Goal: Information Seeking & Learning: Learn about a topic

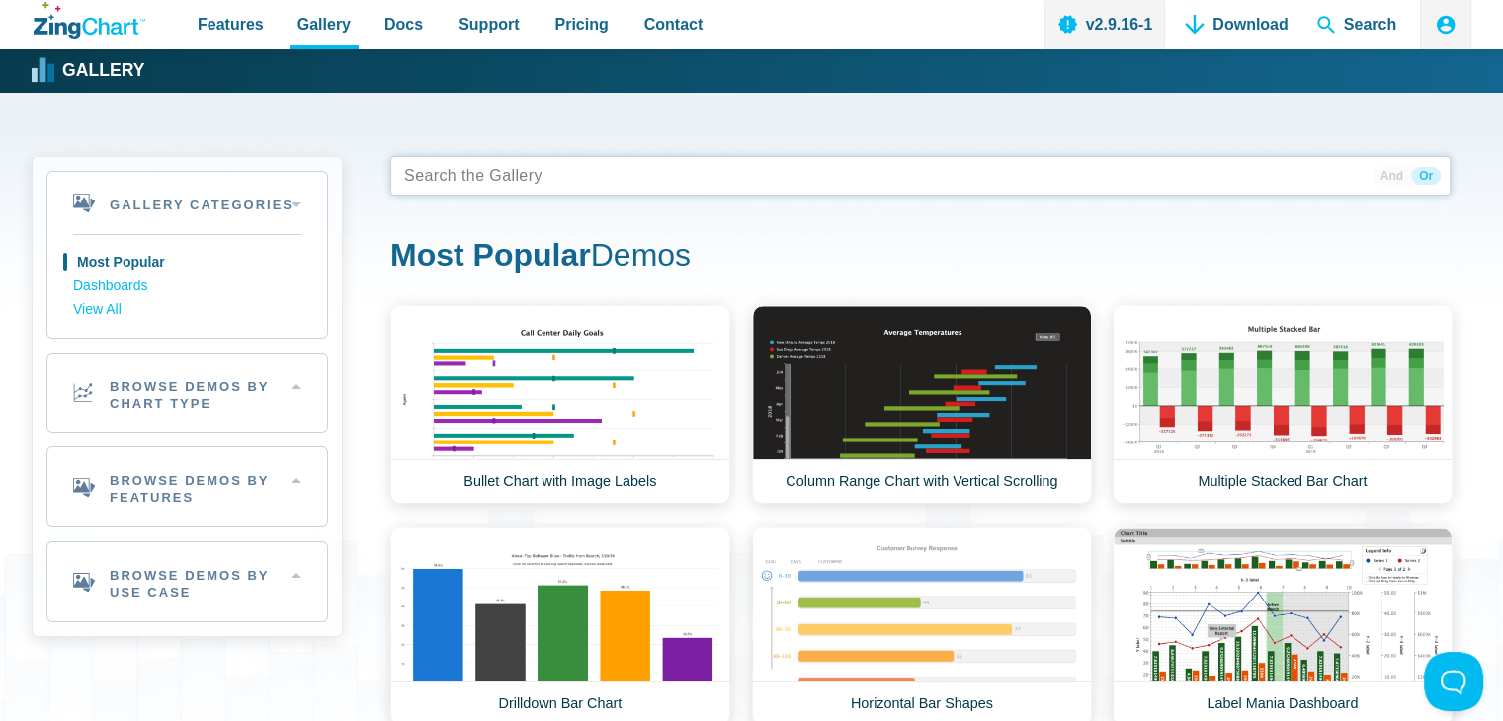
click at [600, 195] on tags "App Content" at bounding box center [920, 176] width 1060 height 40
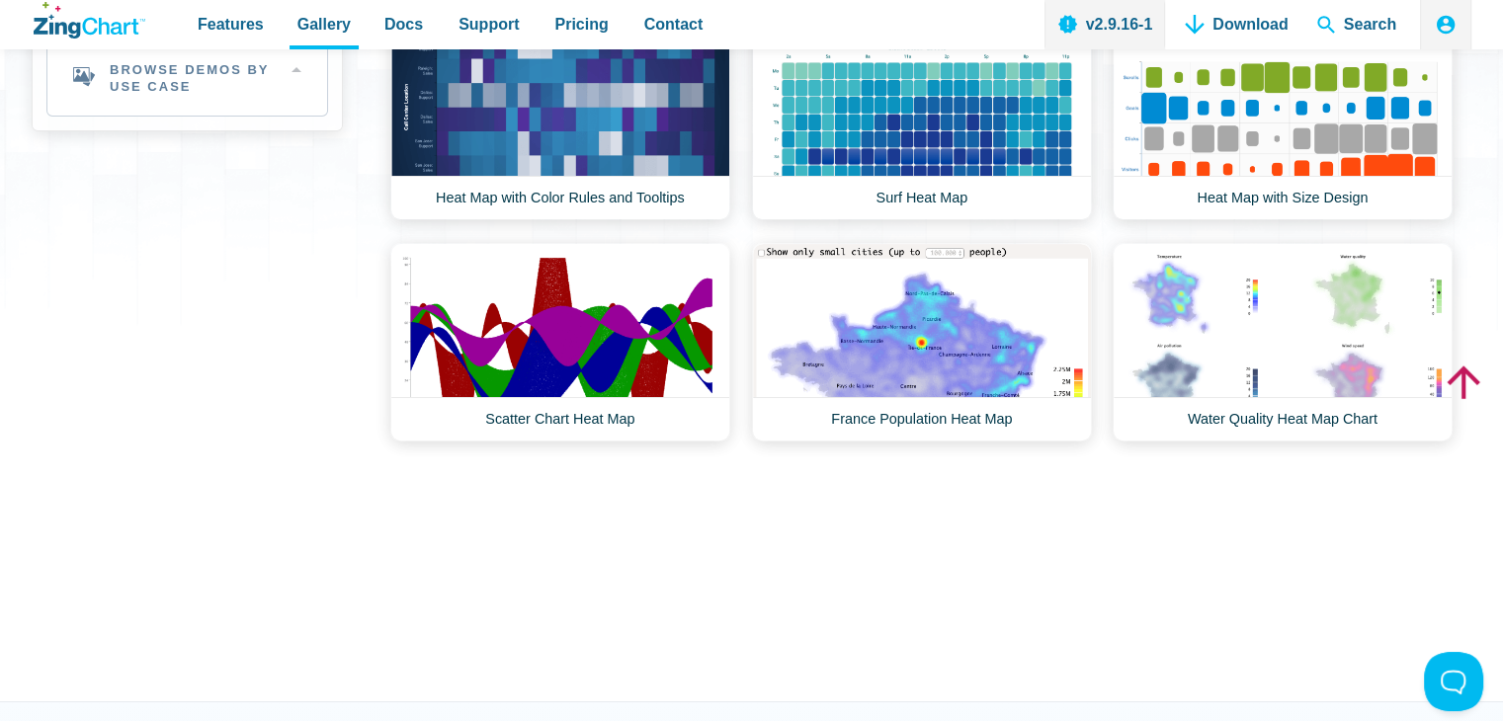
scroll to position [494, 0]
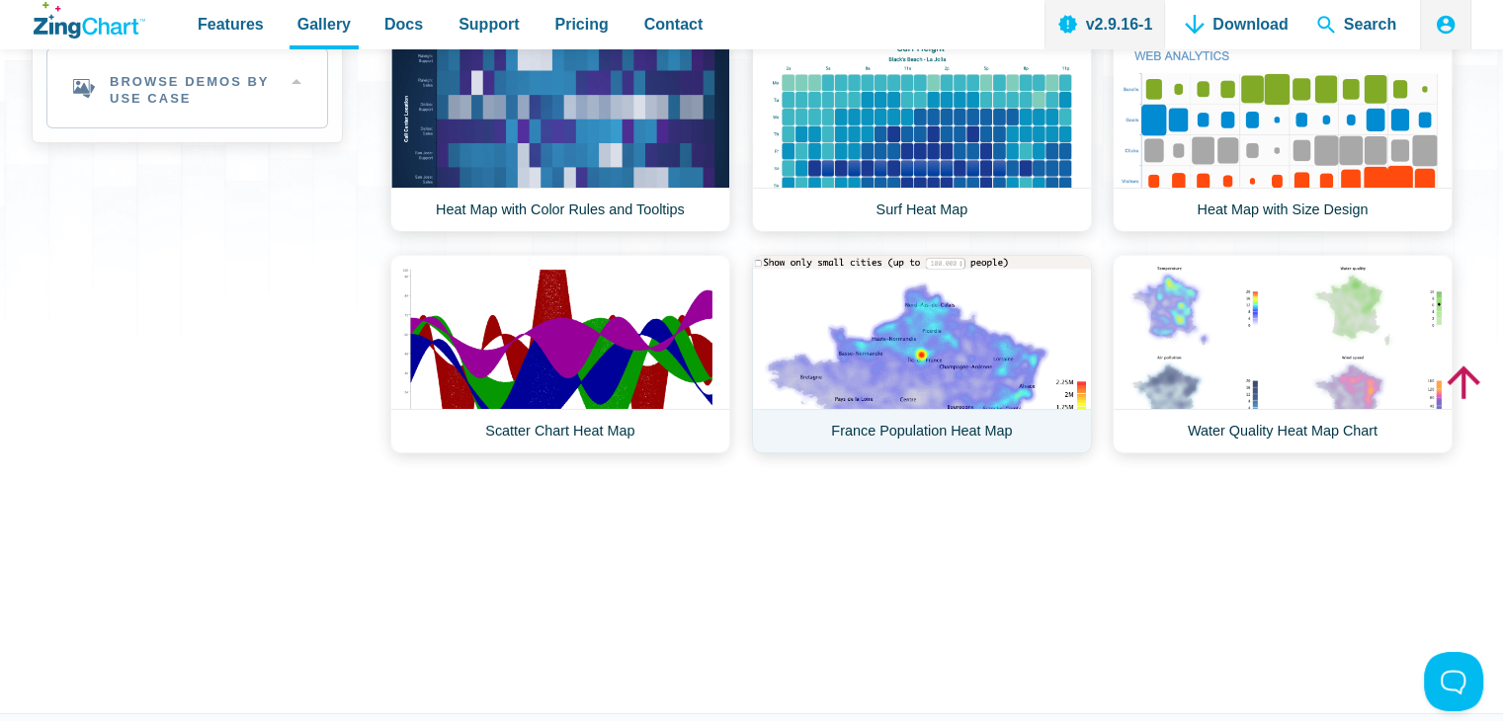
click at [951, 319] on link "France Population Heat Map" at bounding box center [922, 354] width 340 height 199
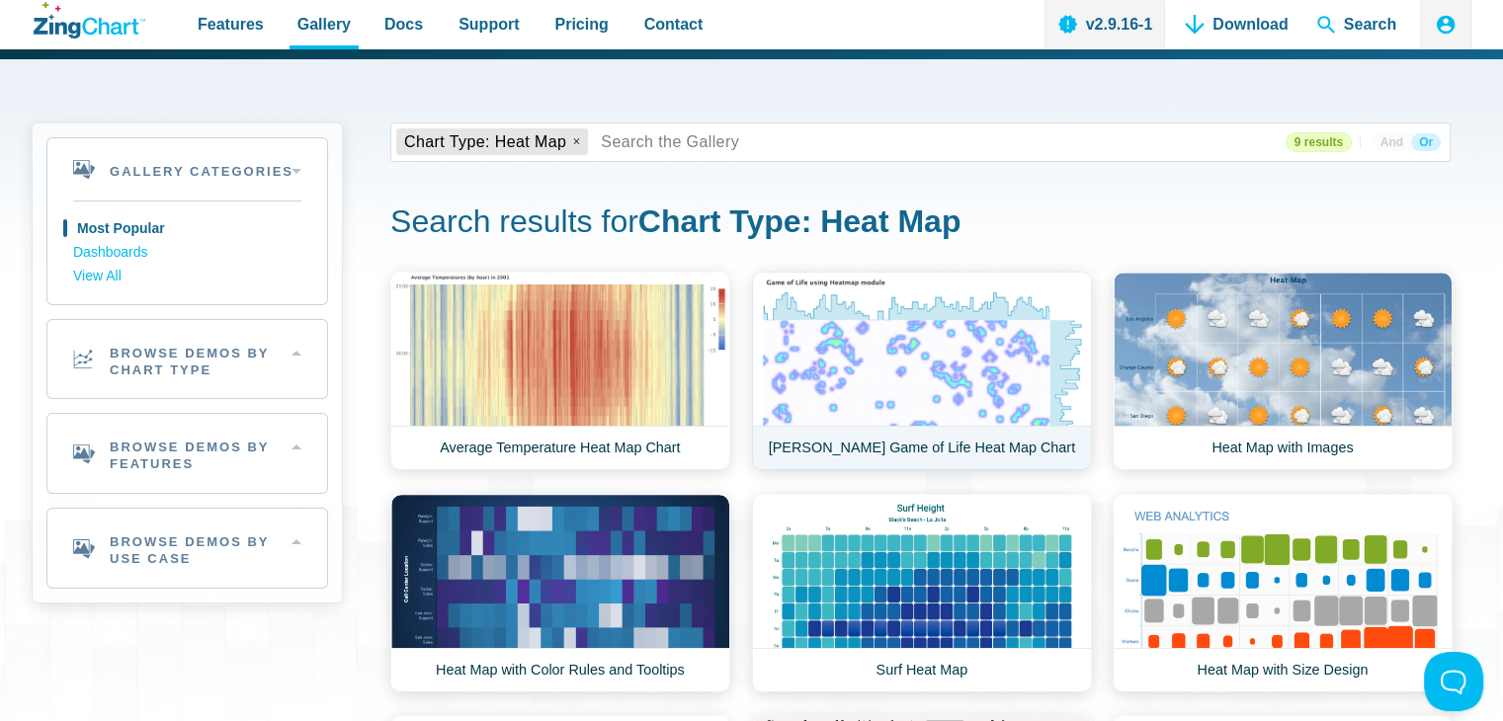
scroll to position [0, 0]
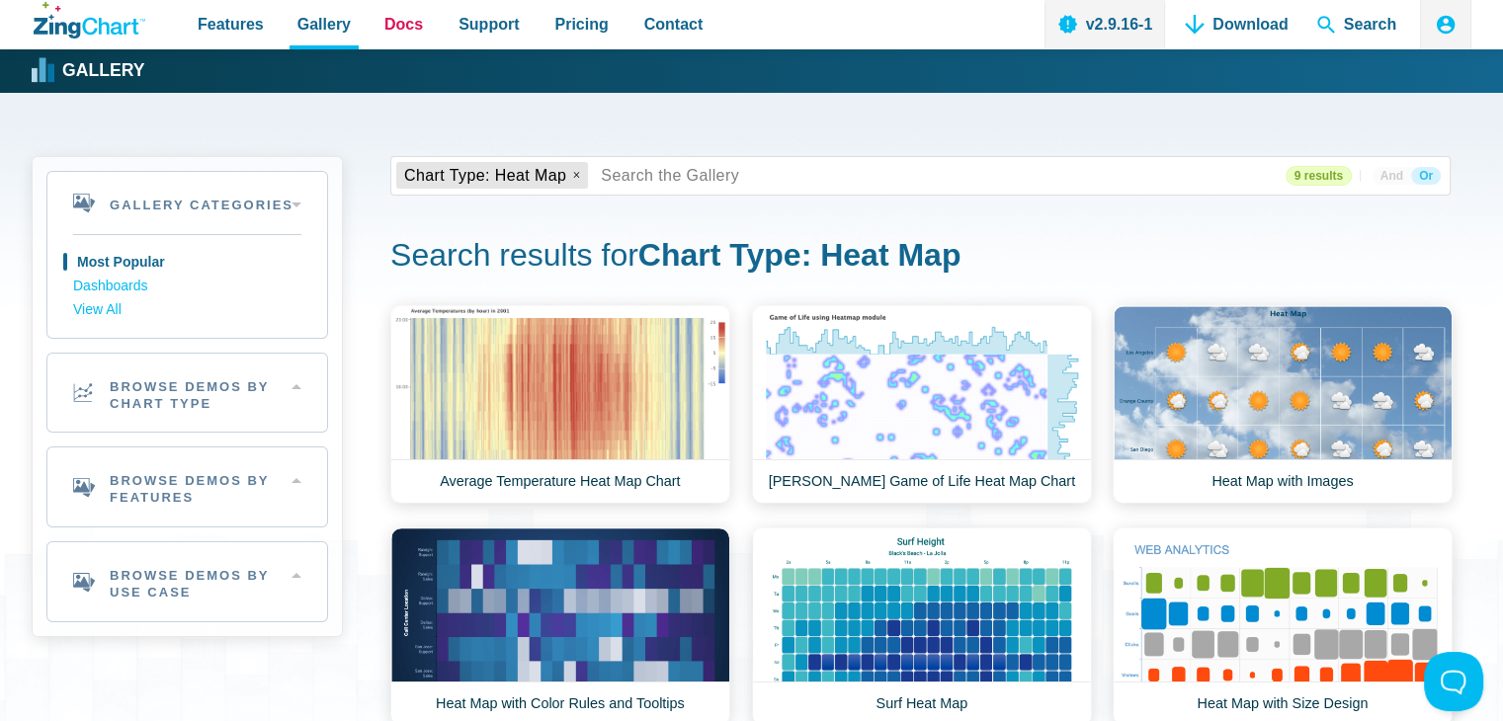
click at [399, 18] on span "Docs" at bounding box center [403, 24] width 39 height 27
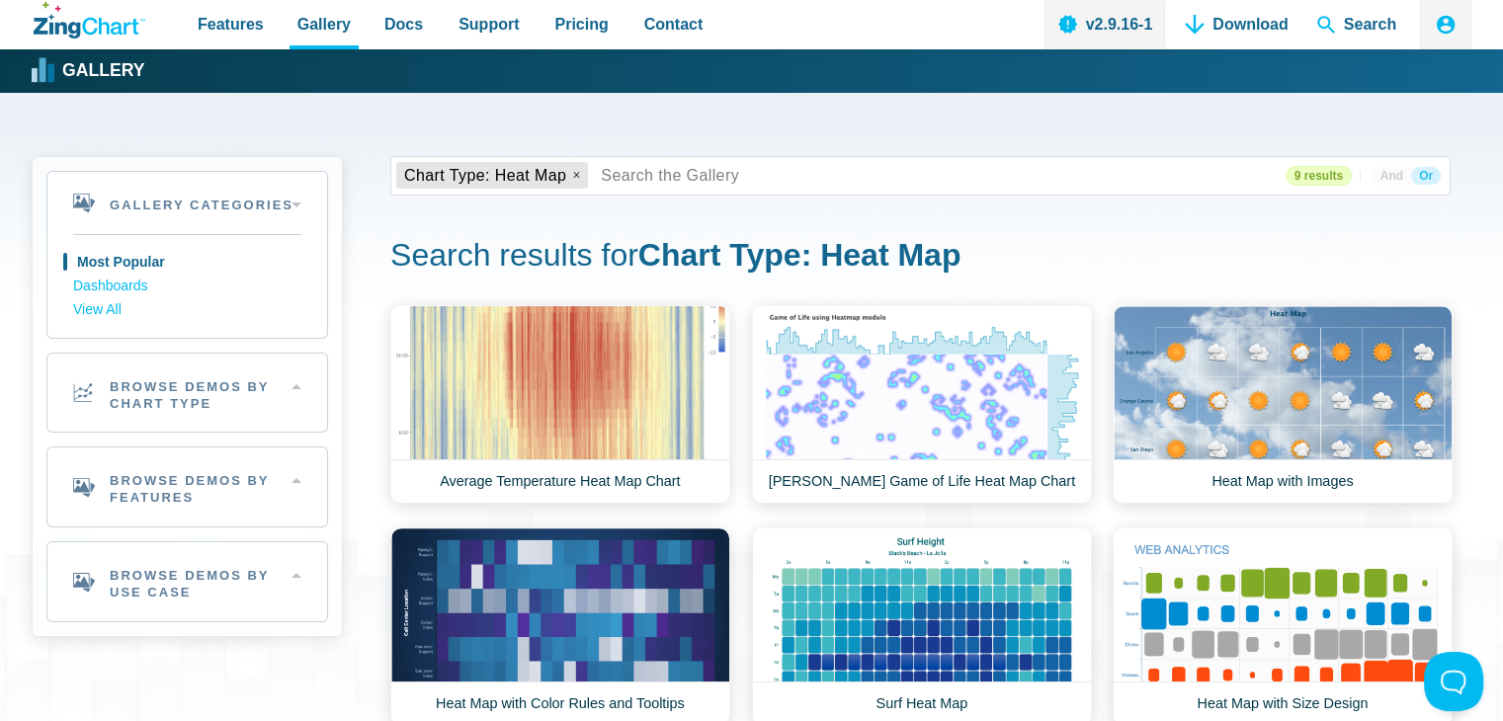
click at [71, 68] on strong "Gallery" at bounding box center [103, 71] width 82 height 18
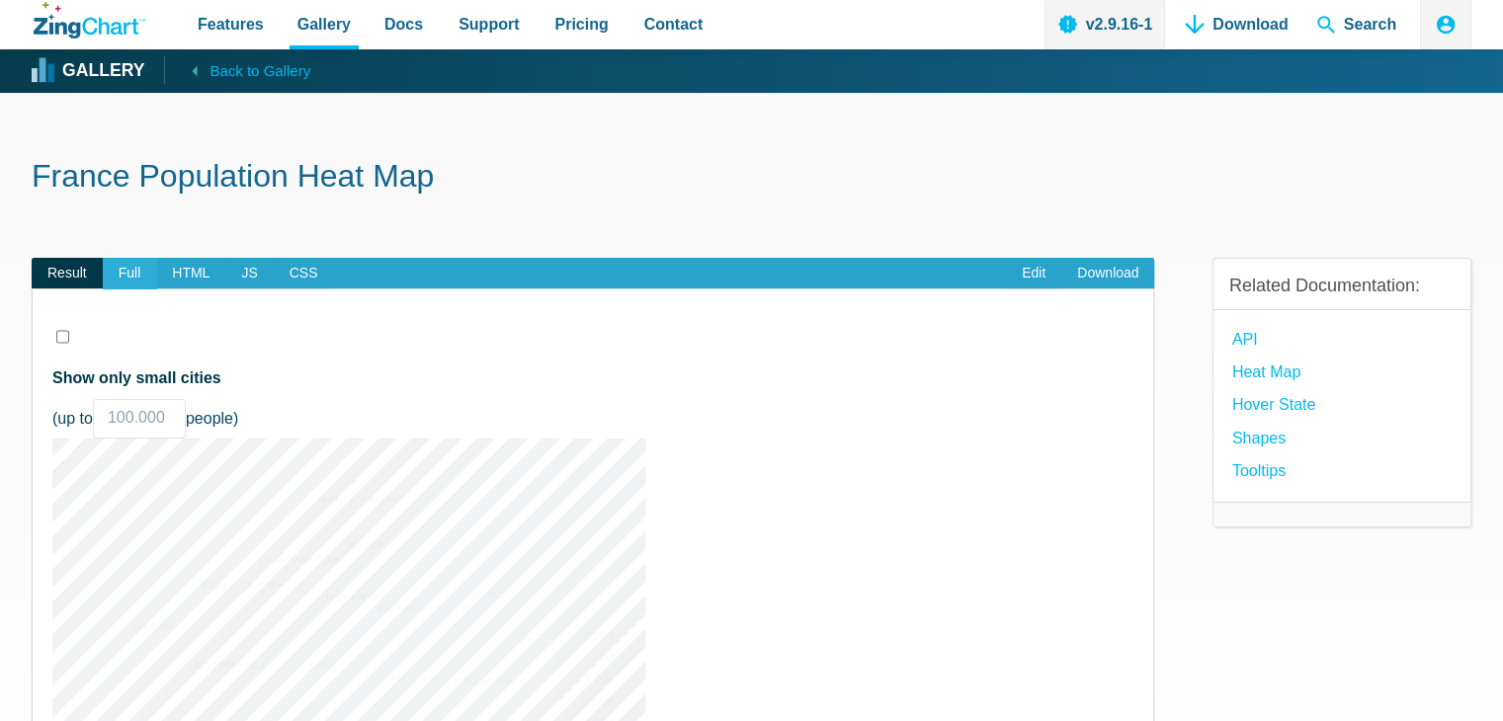
click at [141, 266] on span "Full" at bounding box center [130, 274] width 54 height 32
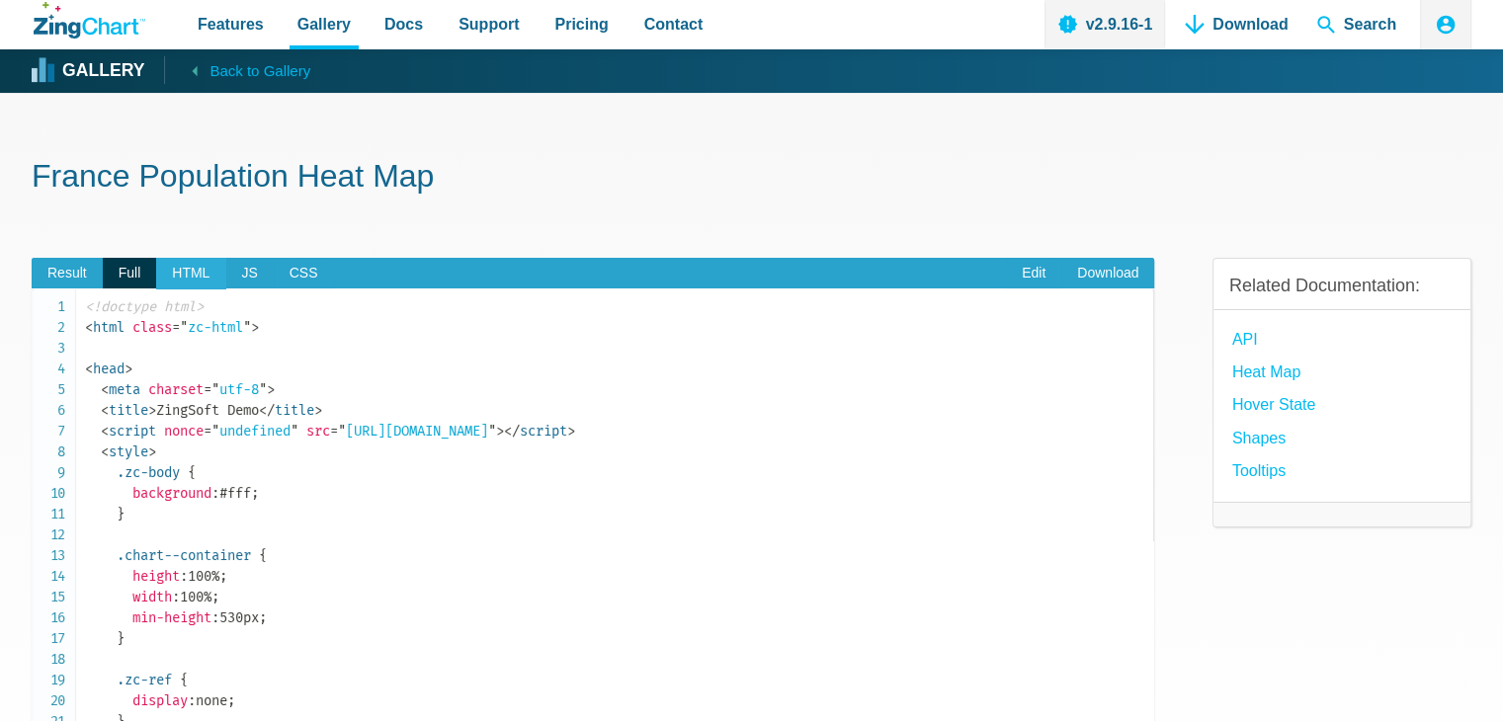
click at [190, 273] on span "HTML" at bounding box center [190, 274] width 69 height 32
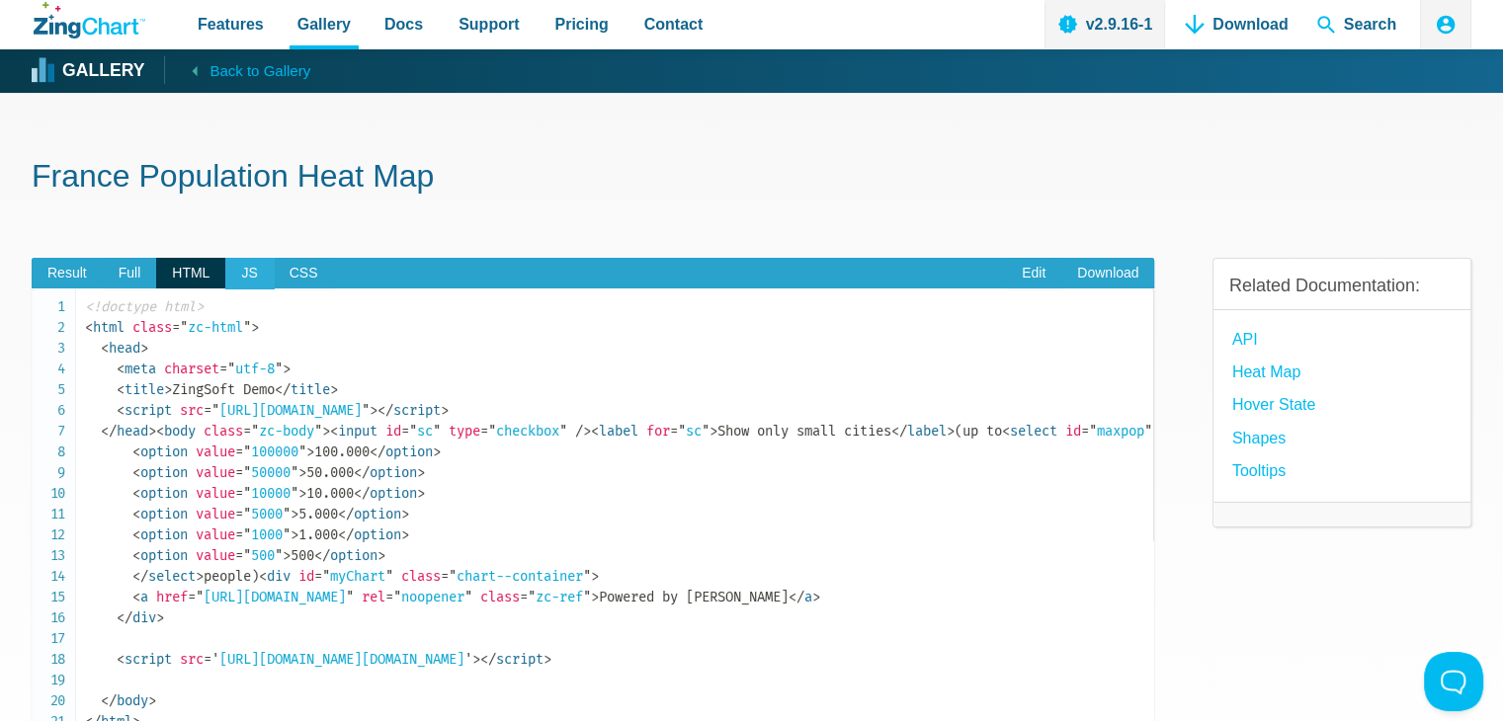
click at [265, 272] on span "JS" at bounding box center [248, 274] width 47 height 32
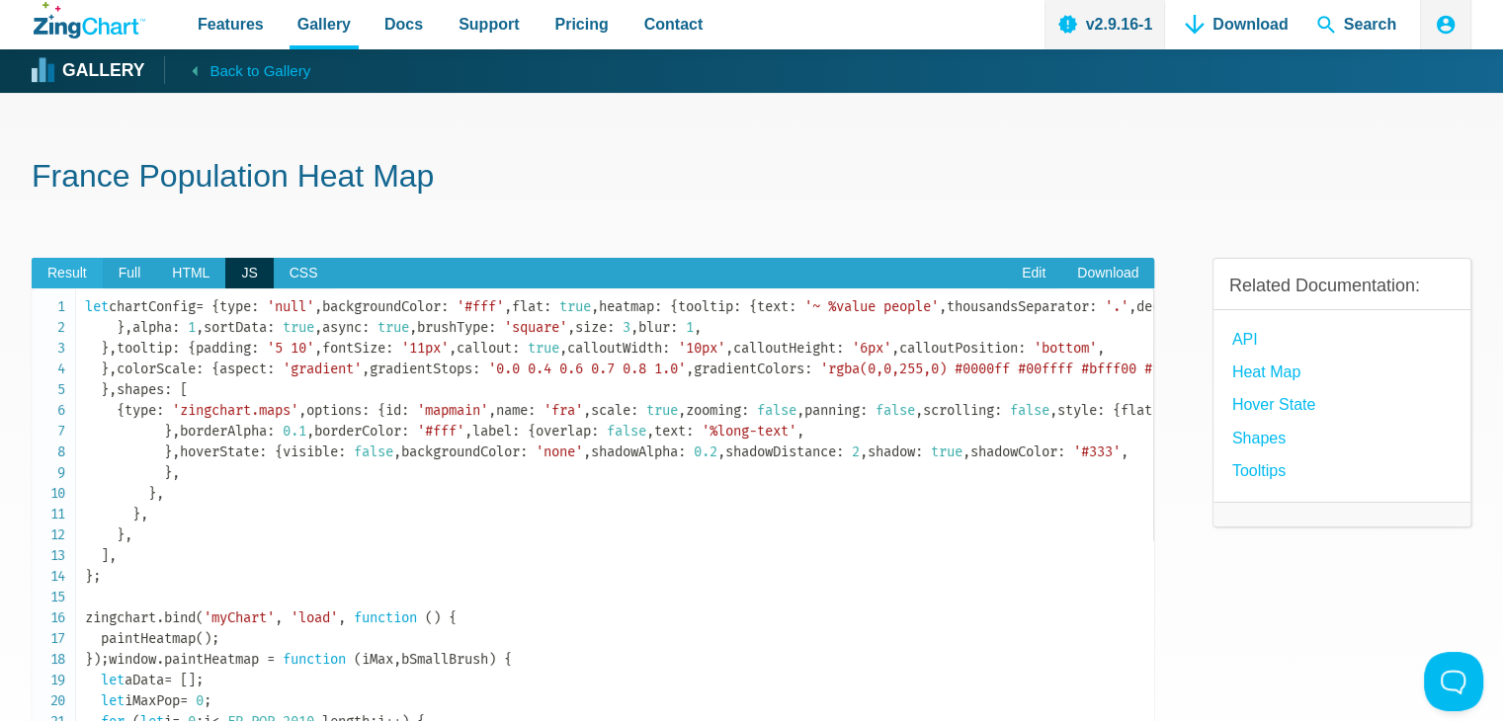
click at [65, 270] on span "Result" at bounding box center [67, 274] width 71 height 32
